Goal: Find specific page/section: Find specific page/section

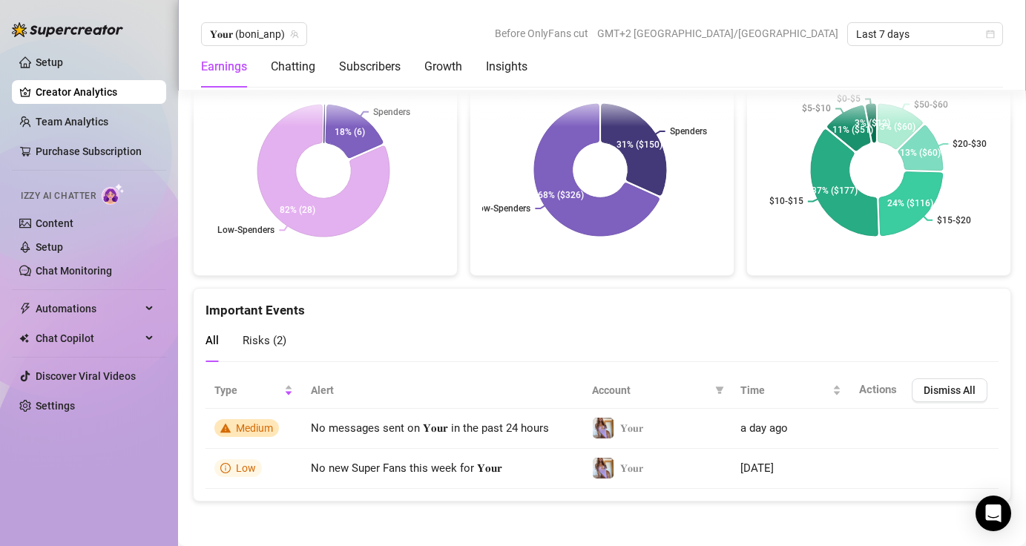
scroll to position [3209, 0]
click at [260, 350] on div "Click to cancel sorting" at bounding box center [252, 359] width 112 height 28
click at [261, 338] on span "Risks ( 2 )" at bounding box center [265, 340] width 44 height 13
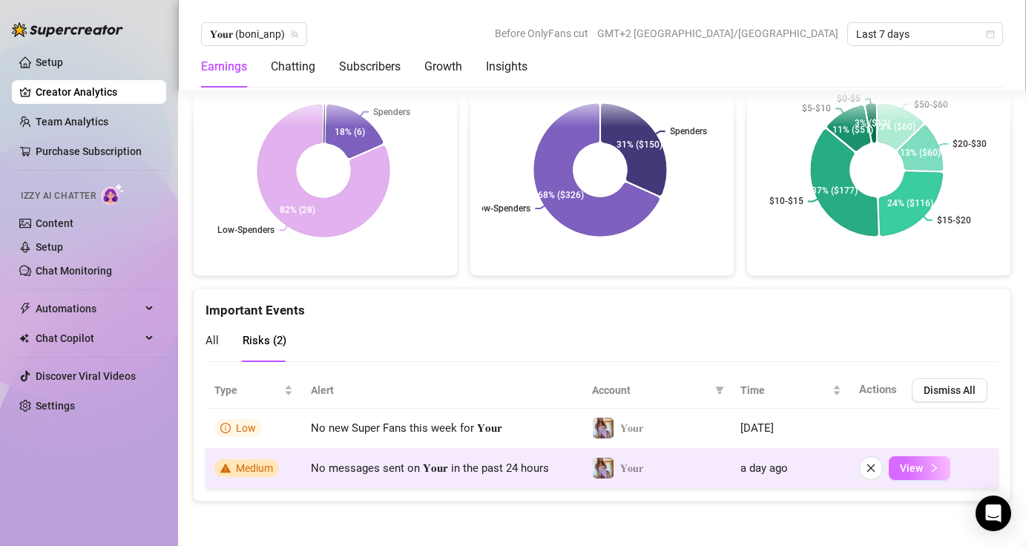
click at [912, 467] on button "View" at bounding box center [920, 468] width 62 height 24
click at [927, 472] on button "View" at bounding box center [920, 468] width 62 height 24
click at [927, 473] on button "View" at bounding box center [920, 468] width 62 height 24
click at [440, 468] on span "No messages sent on 𝐘𝐨𝐮𝐫 in the past 24 hours" at bounding box center [430, 467] width 238 height 13
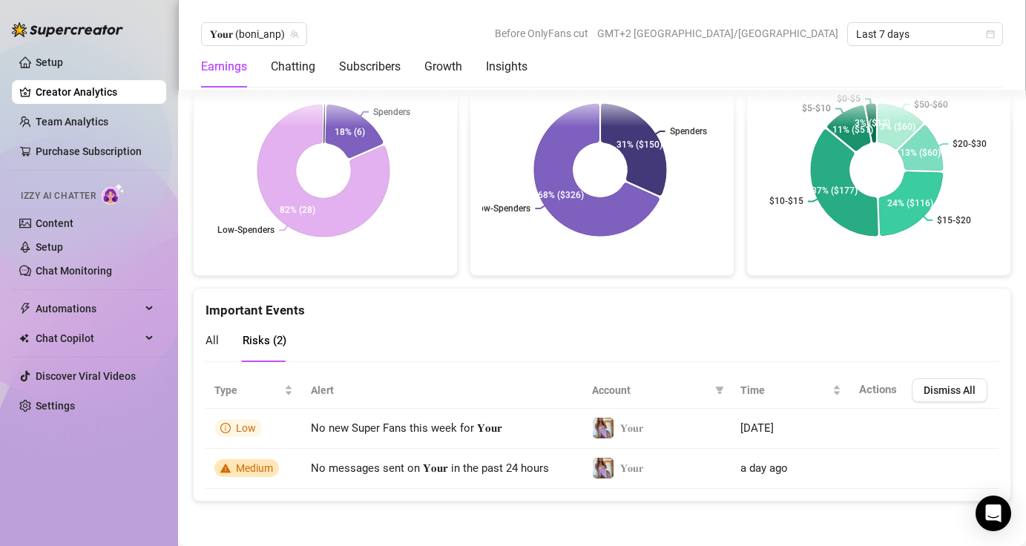
click at [211, 338] on span "All" at bounding box center [212, 340] width 13 height 13
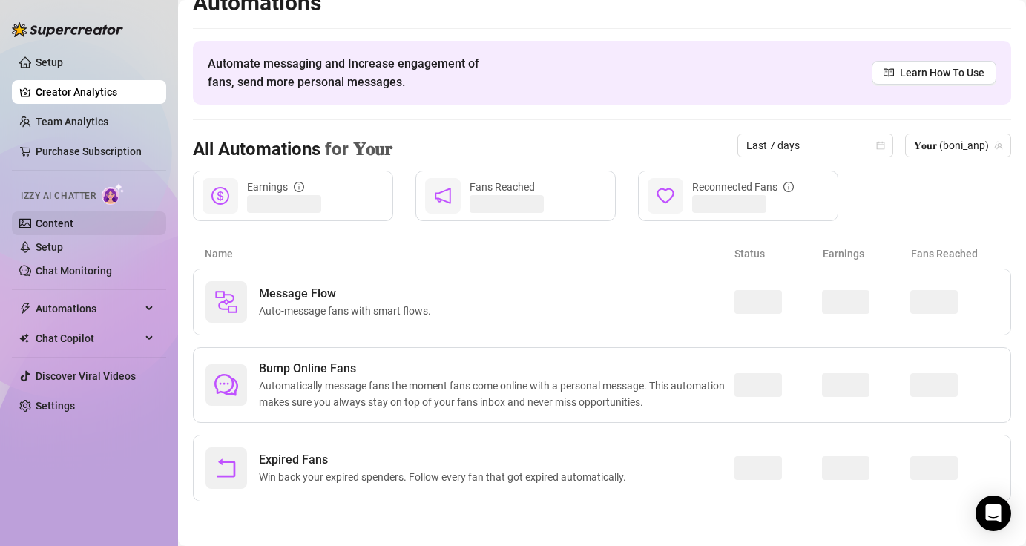
scroll to position [22, 0]
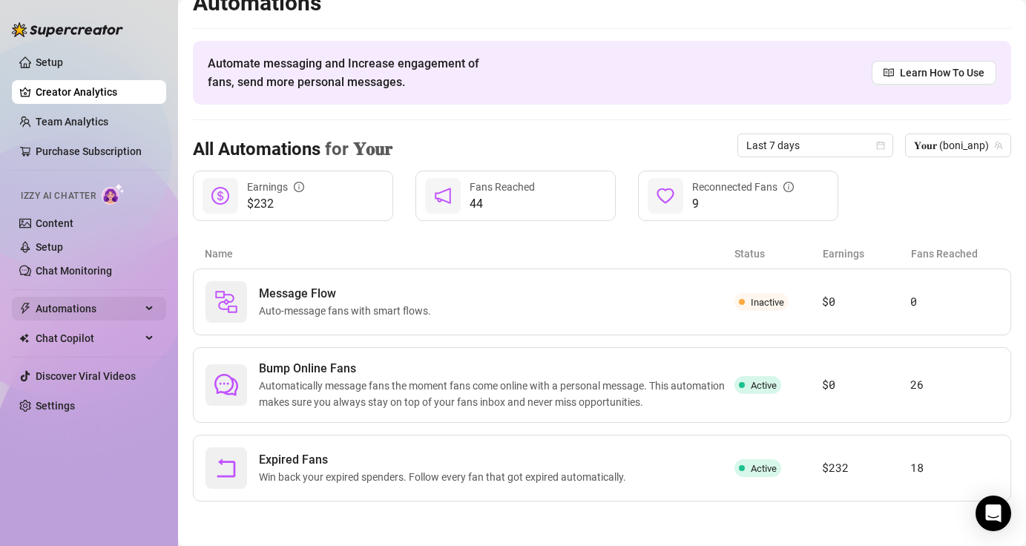
click at [73, 315] on span "Automations" at bounding box center [88, 309] width 105 height 24
